Goal: Task Accomplishment & Management: Use online tool/utility

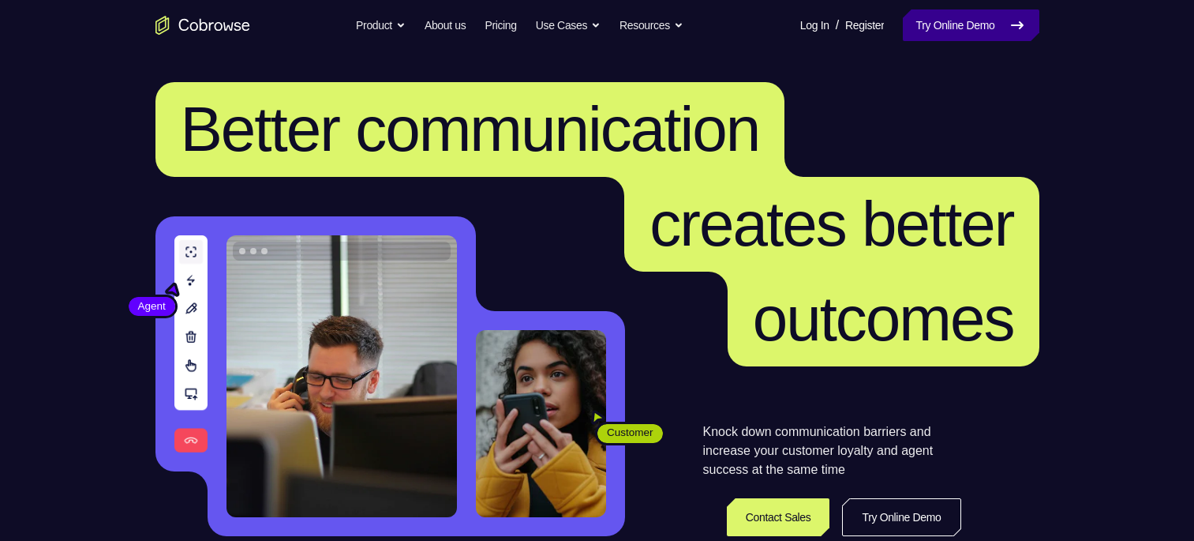
click at [965, 30] on link "Try Online Demo" at bounding box center [971, 25] width 136 height 32
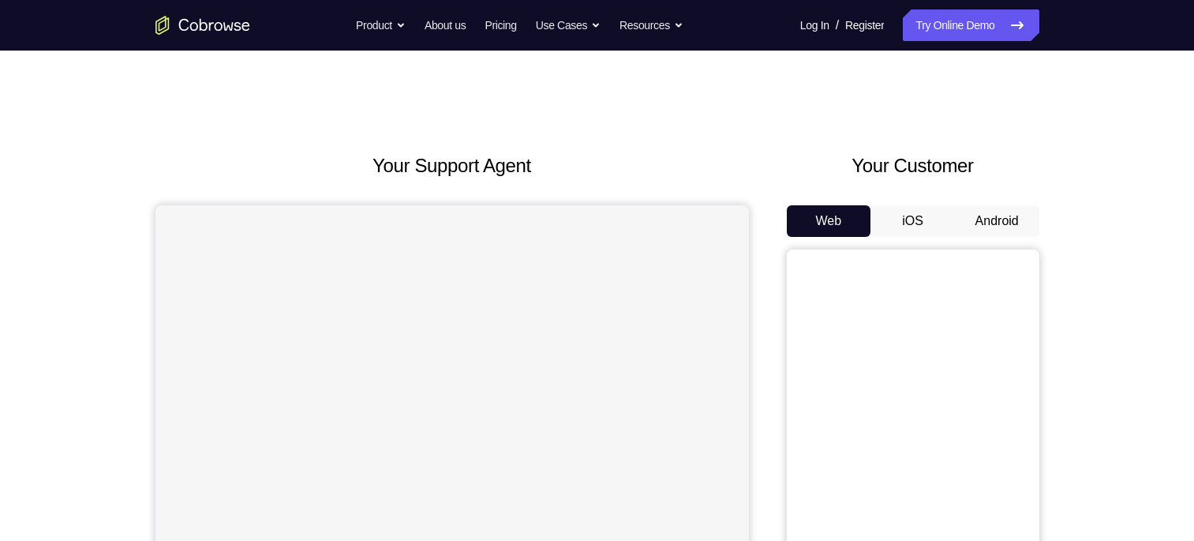
click at [908, 225] on button "iOS" at bounding box center [913, 221] width 84 height 32
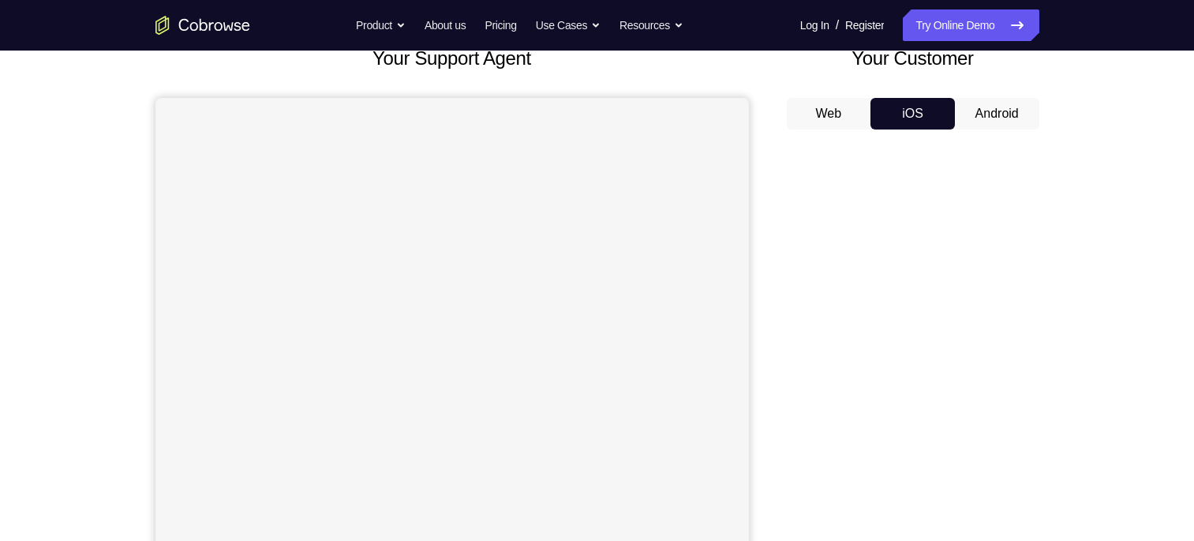
scroll to position [107, 0]
click at [992, 115] on button "Android" at bounding box center [997, 115] width 84 height 32
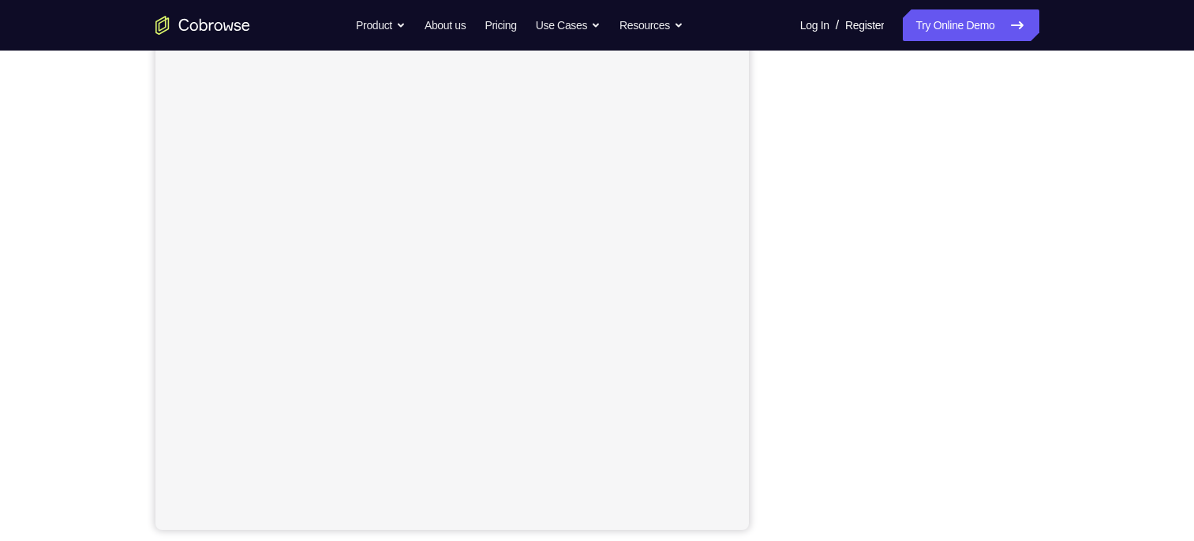
scroll to position [208, 0]
